Goal: Navigation & Orientation: Find specific page/section

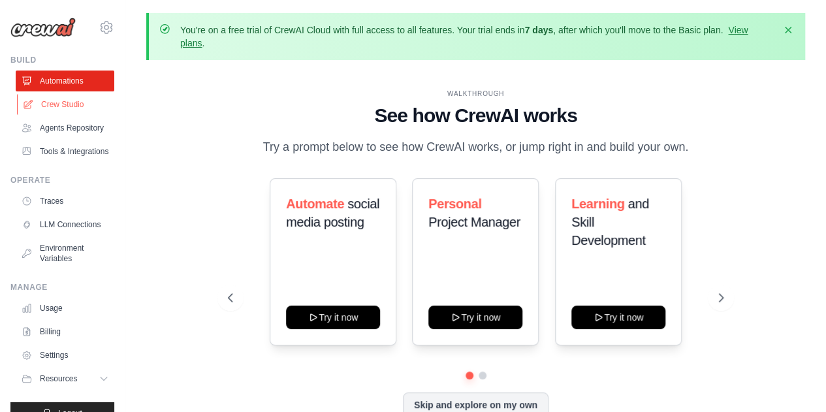
click at [67, 103] on link "Crew Studio" at bounding box center [66, 104] width 99 height 21
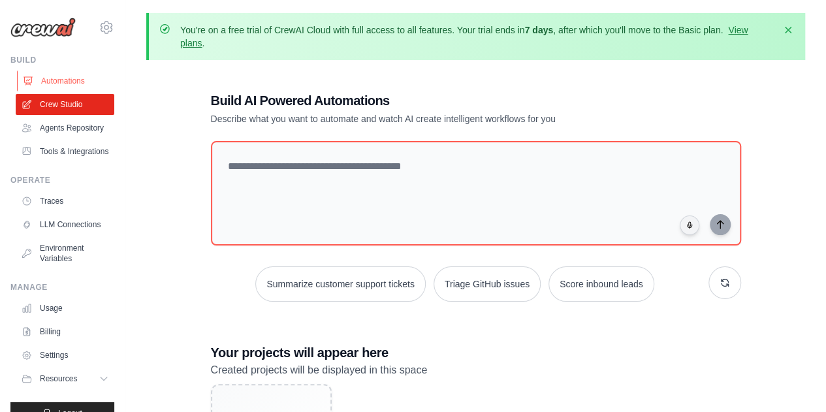
click at [67, 82] on link "Automations" at bounding box center [66, 80] width 99 height 21
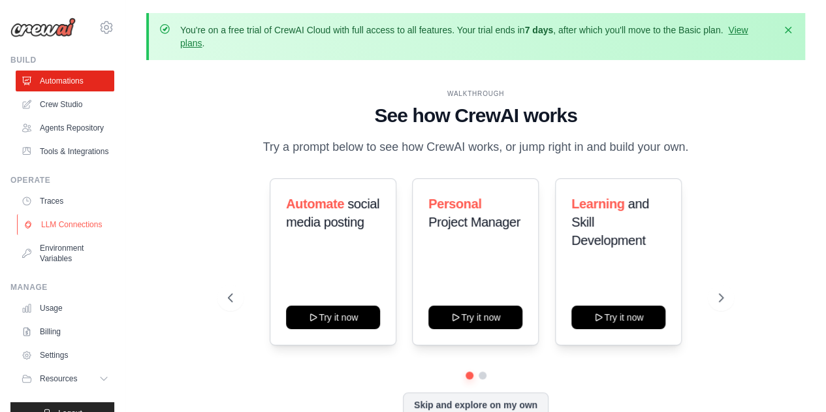
click at [69, 235] on link "LLM Connections" at bounding box center [66, 224] width 99 height 21
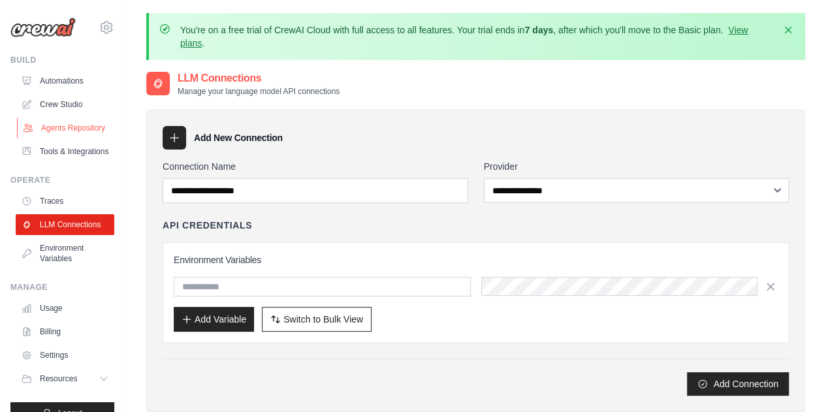
click at [54, 126] on link "Agents Repository" at bounding box center [66, 127] width 99 height 21
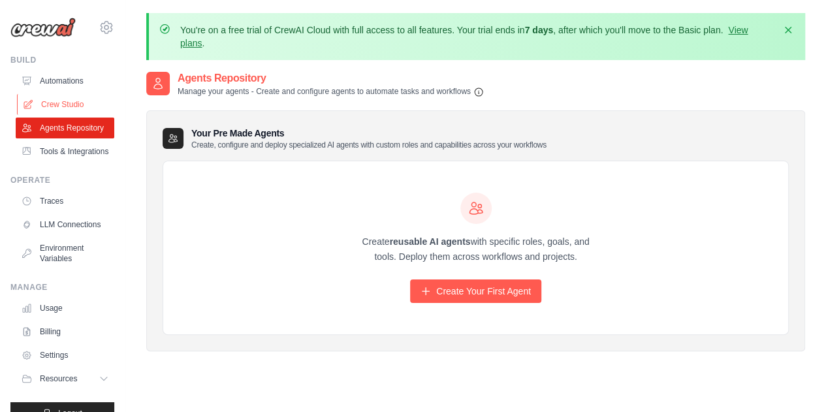
click at [44, 103] on link "Crew Studio" at bounding box center [66, 104] width 99 height 21
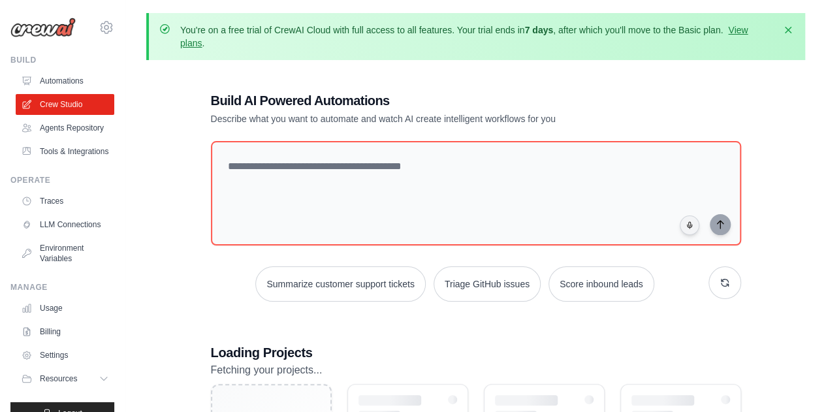
click at [59, 162] on link "Tools & Integrations" at bounding box center [65, 151] width 99 height 21
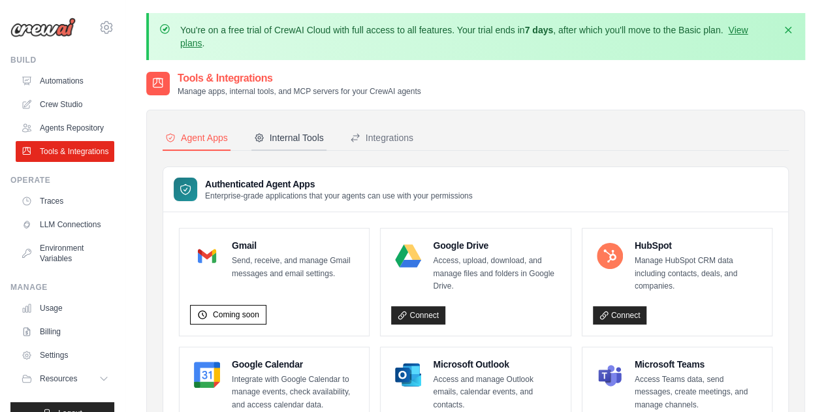
click at [307, 132] on div "Internal Tools" at bounding box center [289, 137] width 70 height 13
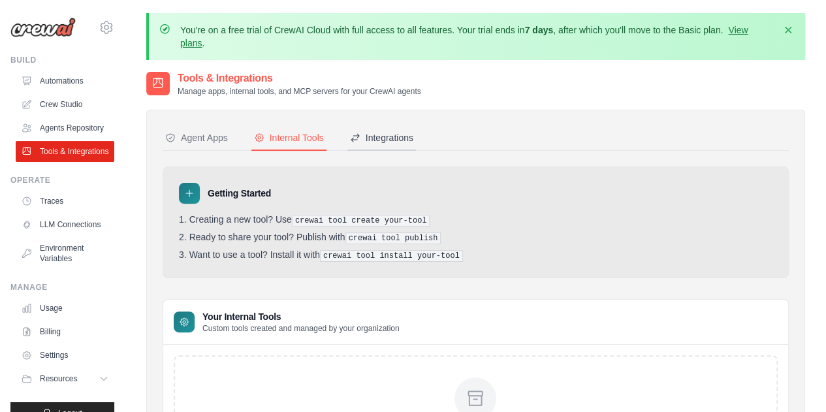
click at [384, 138] on div "Integrations" at bounding box center [381, 137] width 63 height 13
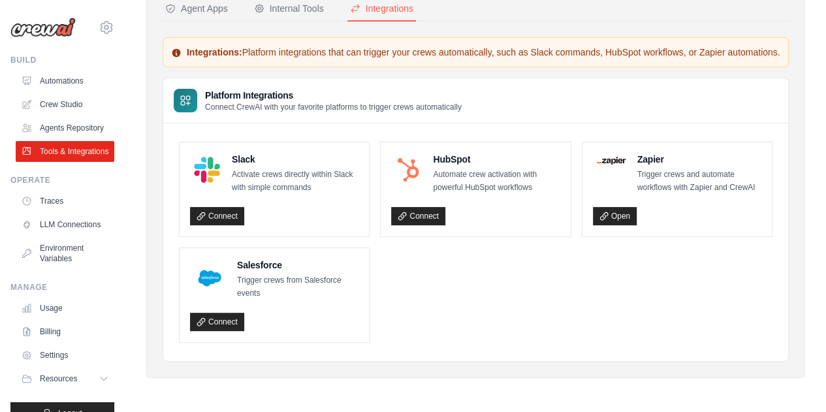
scroll to position [151, 0]
click at [612, 215] on link "Open" at bounding box center [615, 216] width 44 height 18
